Goal: Information Seeking & Learning: Find specific fact

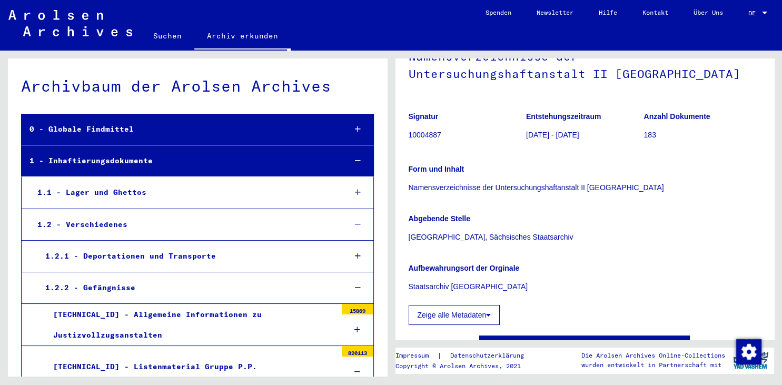
scroll to position [57, 0]
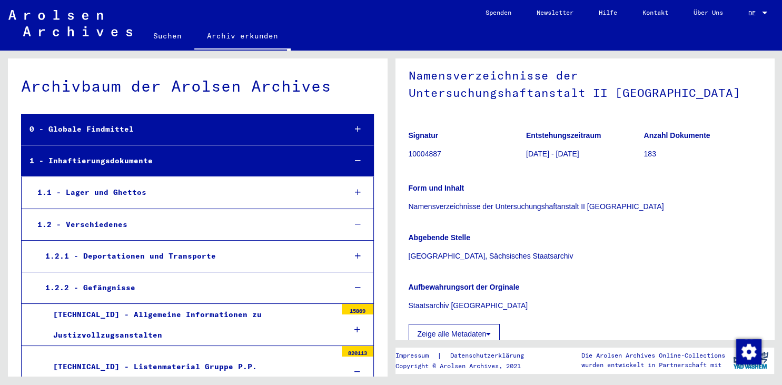
click at [470, 337] on button "Zeige alle Metadaten" at bounding box center [455, 334] width 92 height 20
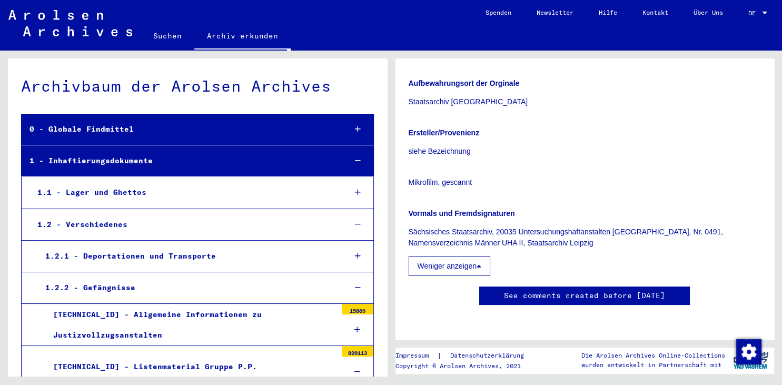
scroll to position [552, 0]
click at [780, 75] on div "1 Inhaftierungsdokumente / 1.2 Verschiedenes / 1.2.2 Gefängnisse / [TECHNICAL_I…" at bounding box center [586, 214] width 391 height 326
drag, startPoint x: 782, startPoint y: 115, endPoint x: 769, endPoint y: 140, distance: 27.6
click at [769, 140] on div "1 Inhaftierungsdokumente / 1.2 Verschiedenes / 1.2.2 Gefängnisse / [TECHNICAL_I…" at bounding box center [586, 214] width 391 height 326
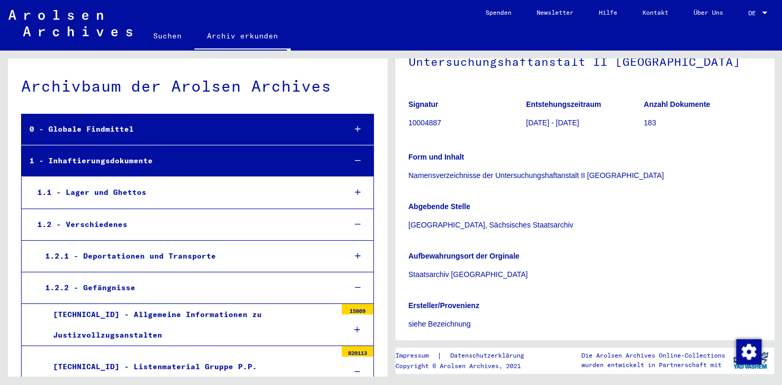
scroll to position [0, 0]
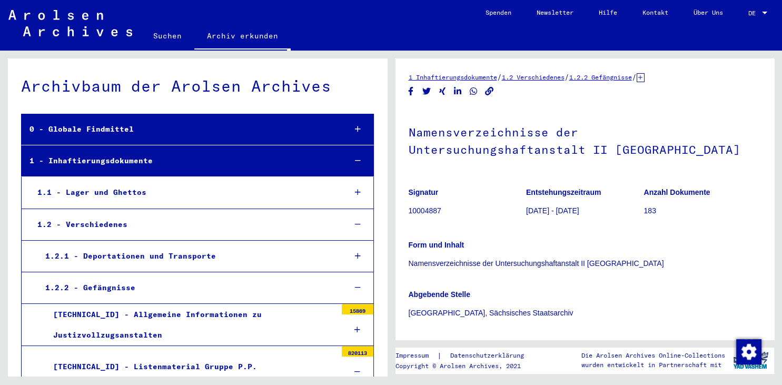
click at [488, 91] on icon "Copy link" at bounding box center [489, 91] width 11 height 9
click at [485, 104] on div "1 Inhaftierungsdokumente / 1.2 Verschiedenes / 1.2.2 Gefängnisse / [TECHNICAL_I…" at bounding box center [585, 330] width 353 height 516
click at [174, 36] on link "Suchen" at bounding box center [168, 35] width 54 height 25
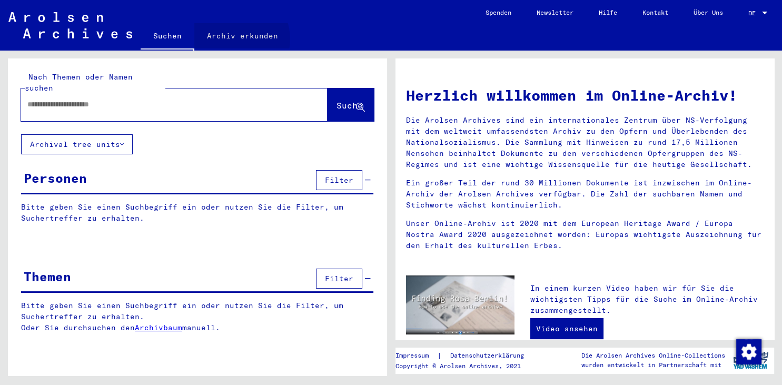
click at [235, 39] on link "Archiv erkunden" at bounding box center [242, 35] width 96 height 25
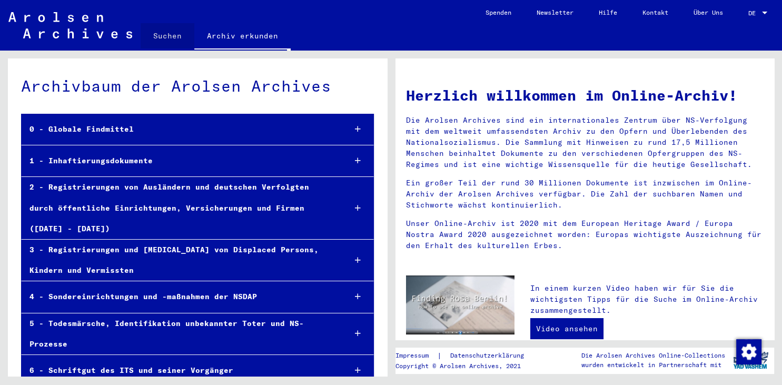
click at [168, 37] on link "Suchen" at bounding box center [168, 35] width 54 height 25
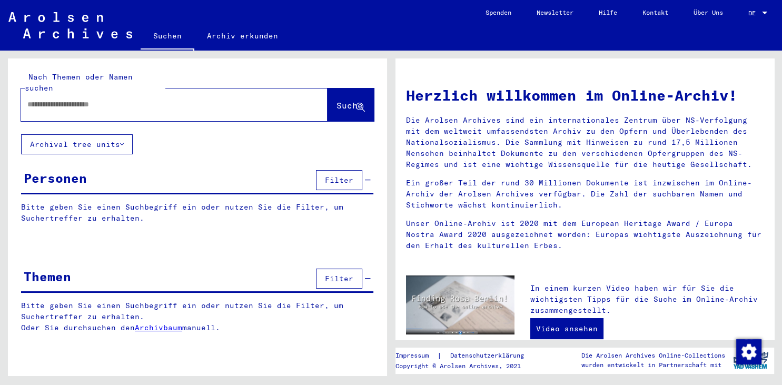
click at [191, 99] on input "text" at bounding box center [161, 104] width 269 height 11
type input "**********"
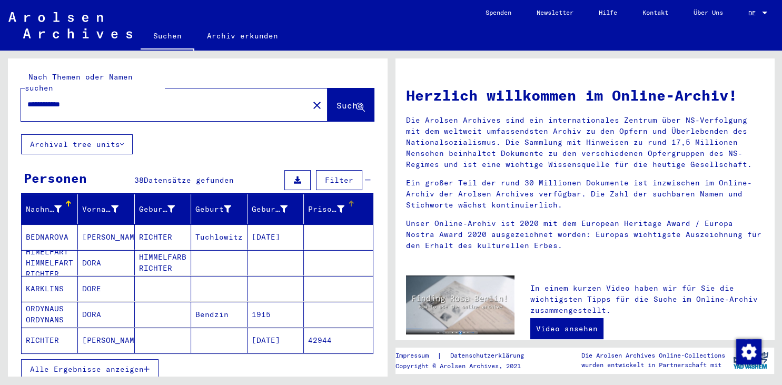
click at [321, 204] on div "Prisoner #" at bounding box center [326, 209] width 36 height 11
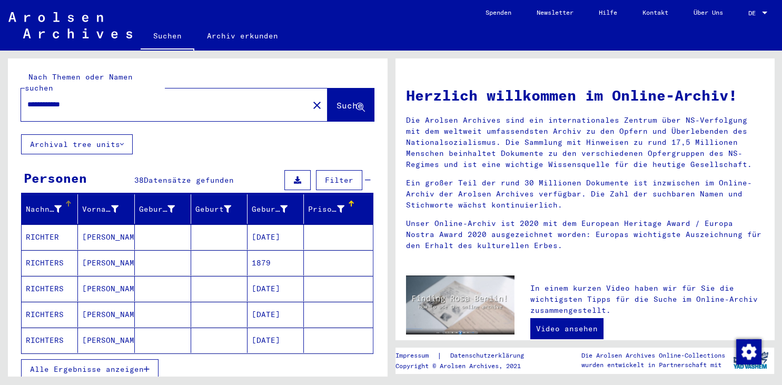
click at [55, 204] on div "Nachname" at bounding box center [44, 209] width 36 height 11
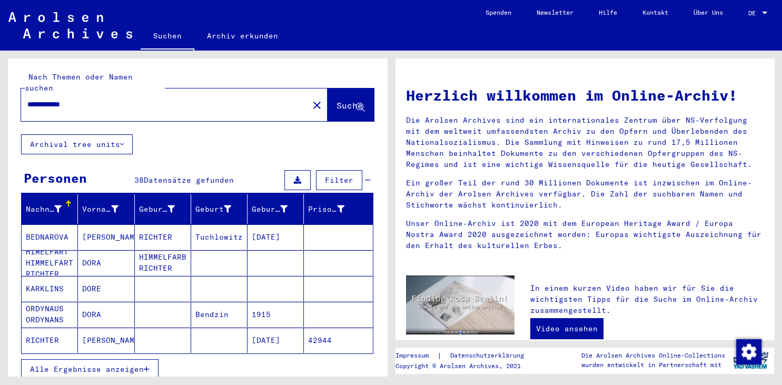
click at [68, 201] on div at bounding box center [69, 202] width 2 height 2
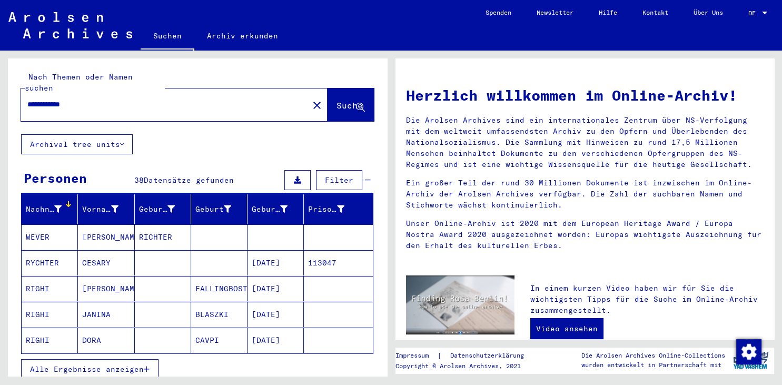
click at [58, 204] on div "Nachname" at bounding box center [44, 209] width 36 height 11
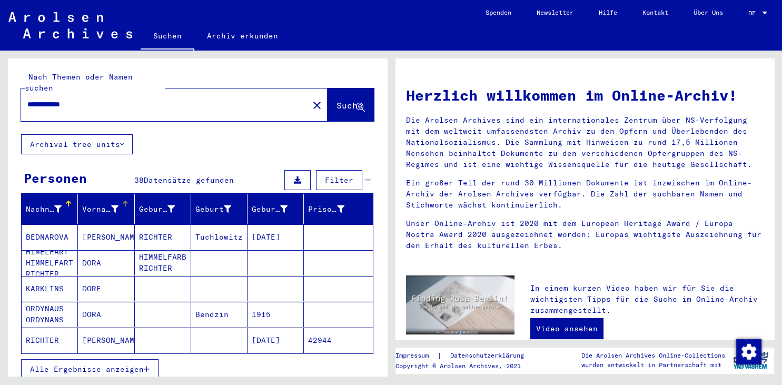
click at [102, 204] on div "Vorname" at bounding box center [100, 209] width 36 height 11
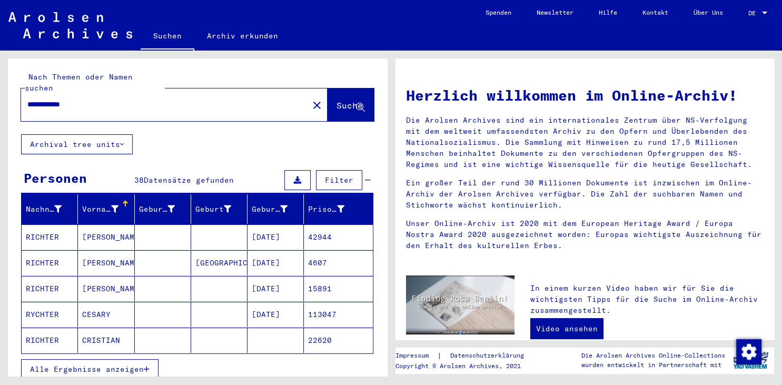
click at [130, 365] on span "Alle Ergebnisse anzeigen" at bounding box center [87, 369] width 114 height 9
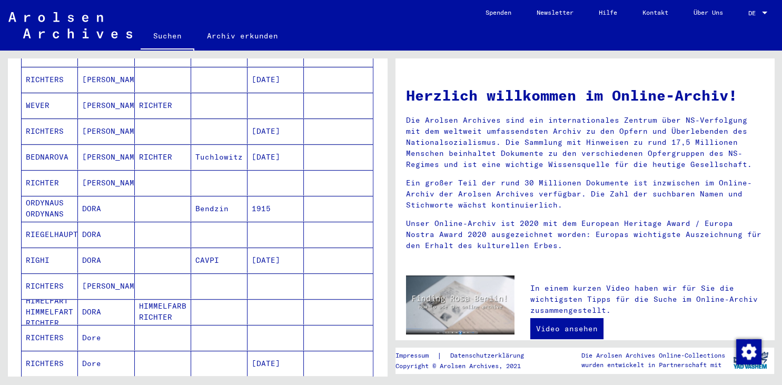
scroll to position [396, 0]
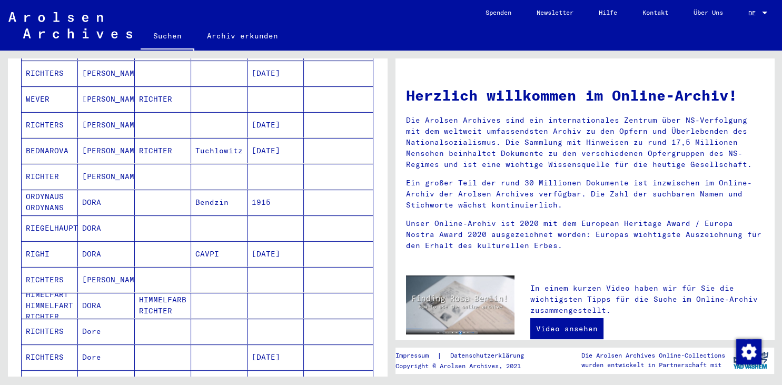
click at [87, 164] on mat-cell "[PERSON_NAME]" at bounding box center [106, 176] width 56 height 25
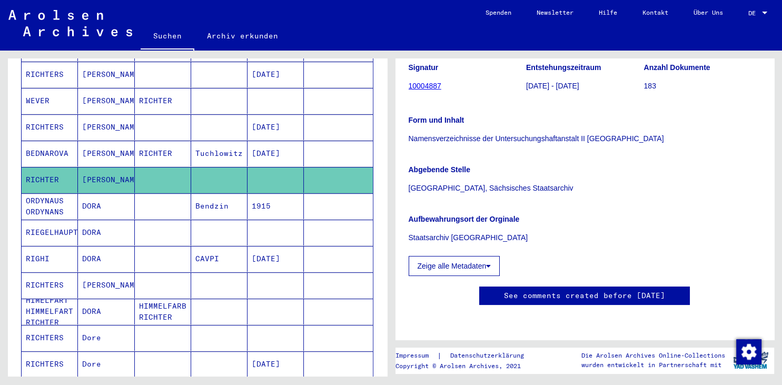
scroll to position [261, 0]
click at [621, 290] on link "See comments created before [DATE]" at bounding box center [584, 295] width 161 height 11
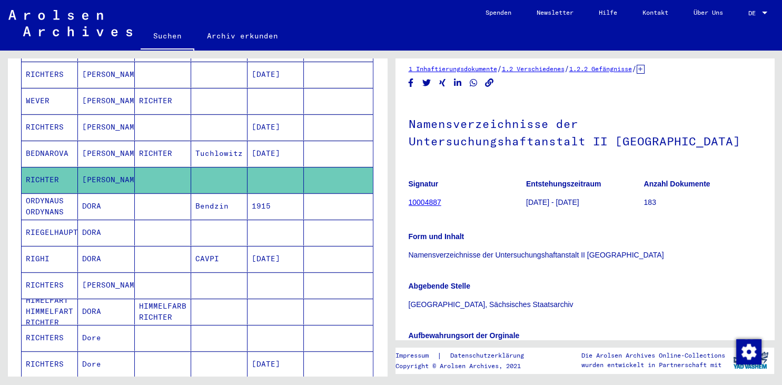
scroll to position [0, 0]
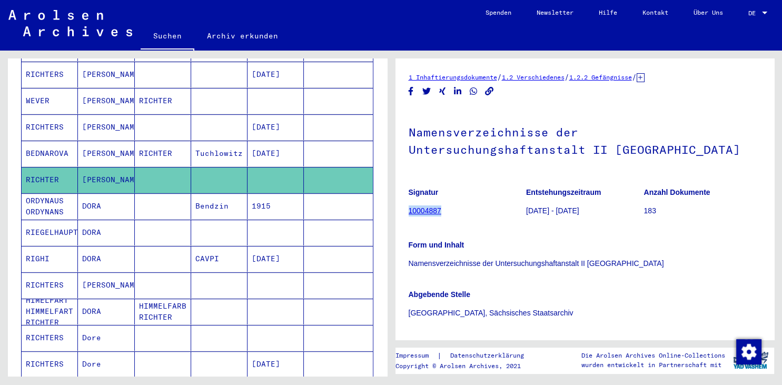
drag, startPoint x: 456, startPoint y: 213, endPoint x: 410, endPoint y: 215, distance: 46.4
click at [410, 215] on figure "Signatur 10004887" at bounding box center [467, 203] width 117 height 47
copy link "10004887"
click at [509, 152] on h1 "Namensverzeichnisse der Untersuchungshaftanstalt II [GEOGRAPHIC_DATA]" at bounding box center [585, 140] width 353 height 64
click at [486, 91] on icon "Copy link" at bounding box center [489, 91] width 11 height 9
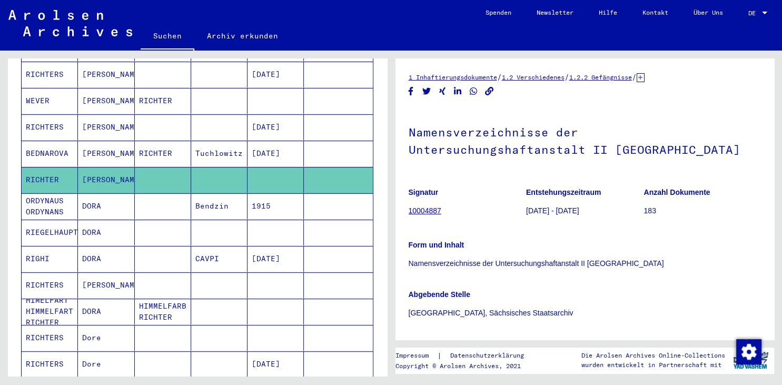
click at [359, 167] on mat-cell at bounding box center [338, 180] width 68 height 26
click at [441, 155] on h1 "Namensverzeichnisse der Untersuchungshaftanstalt II [GEOGRAPHIC_DATA]" at bounding box center [585, 140] width 353 height 64
click at [422, 210] on link "10004887" at bounding box center [425, 211] width 33 height 8
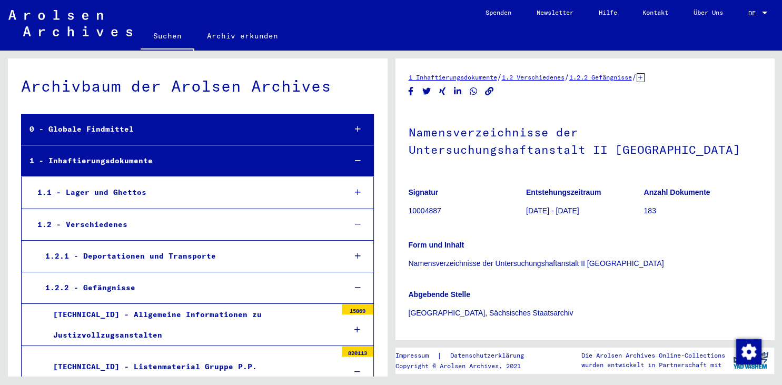
click at [502, 100] on div "1 Inhaftierungsdokumente / 1.2 Verschiedenes / 1.2.2 Gefängnisse / [TECHNICAL_I…" at bounding box center [585, 262] width 353 height 380
click at [490, 89] on icon "Copy link" at bounding box center [489, 91] width 9 height 9
drag, startPoint x: 448, startPoint y: 210, endPoint x: 410, endPoint y: 212, distance: 38.5
click at [410, 212] on p "10004887" at bounding box center [467, 210] width 117 height 11
copy p "10004887"
